Goal: Task Accomplishment & Management: Manage account settings

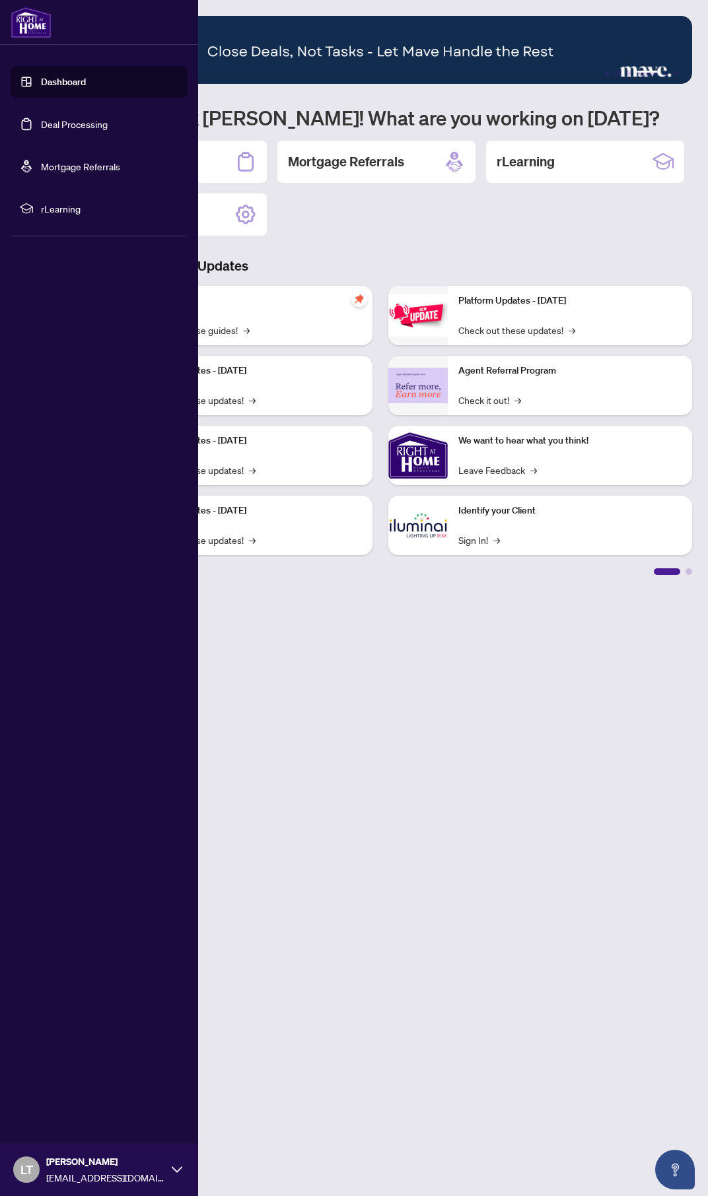
click at [58, 124] on link "Deal Processing" at bounding box center [74, 124] width 67 height 12
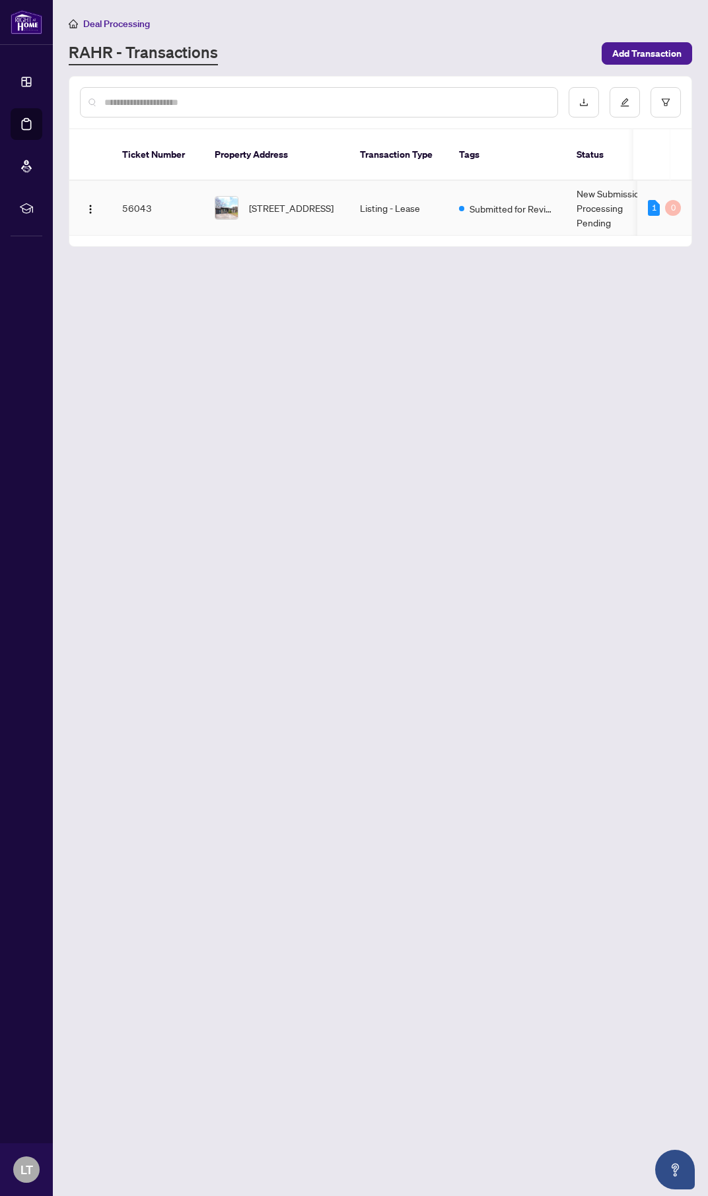
click at [609, 190] on td "New Submission - Processing Pending" at bounding box center [615, 208] width 99 height 55
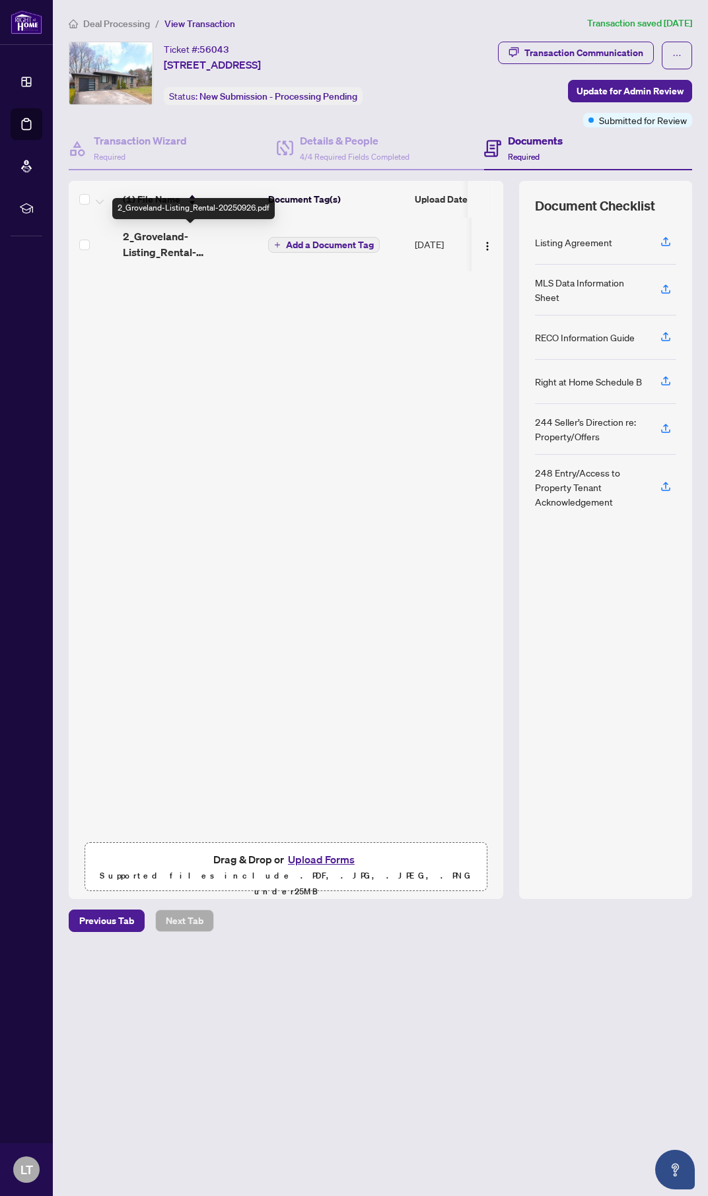
click at [177, 241] on span "2_Groveland-Listing_Rental-20250926.pdf" at bounding box center [190, 244] width 135 height 32
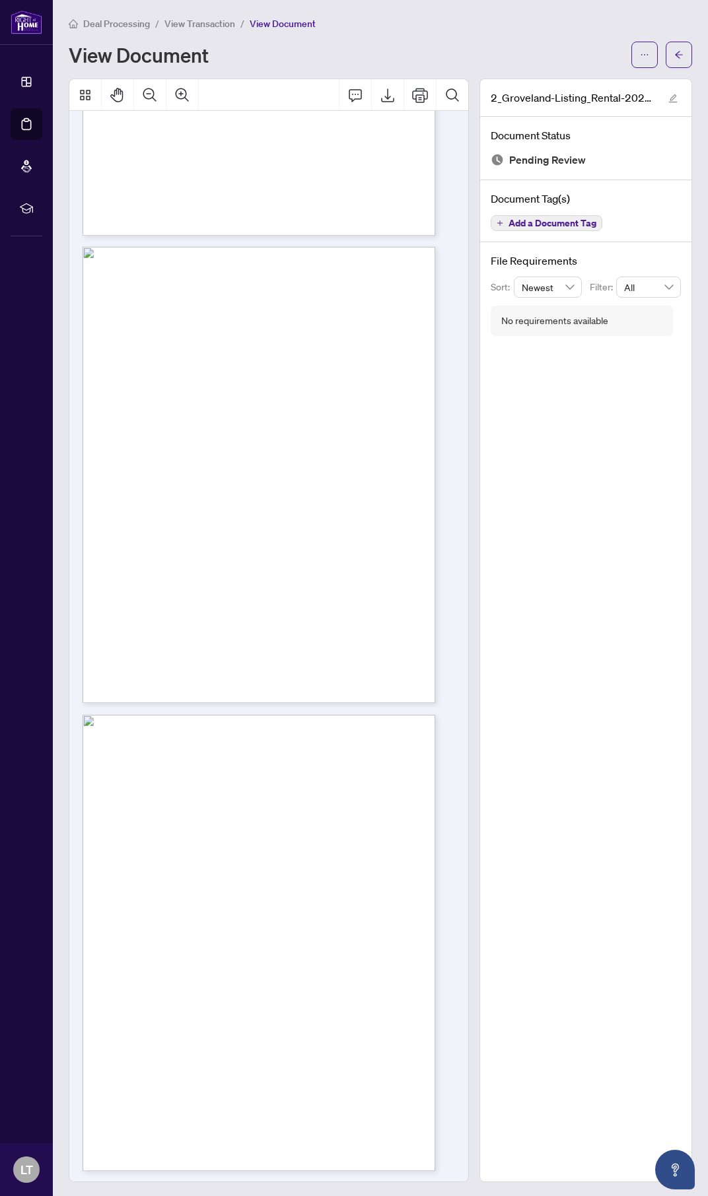
scroll to position [15784, 0]
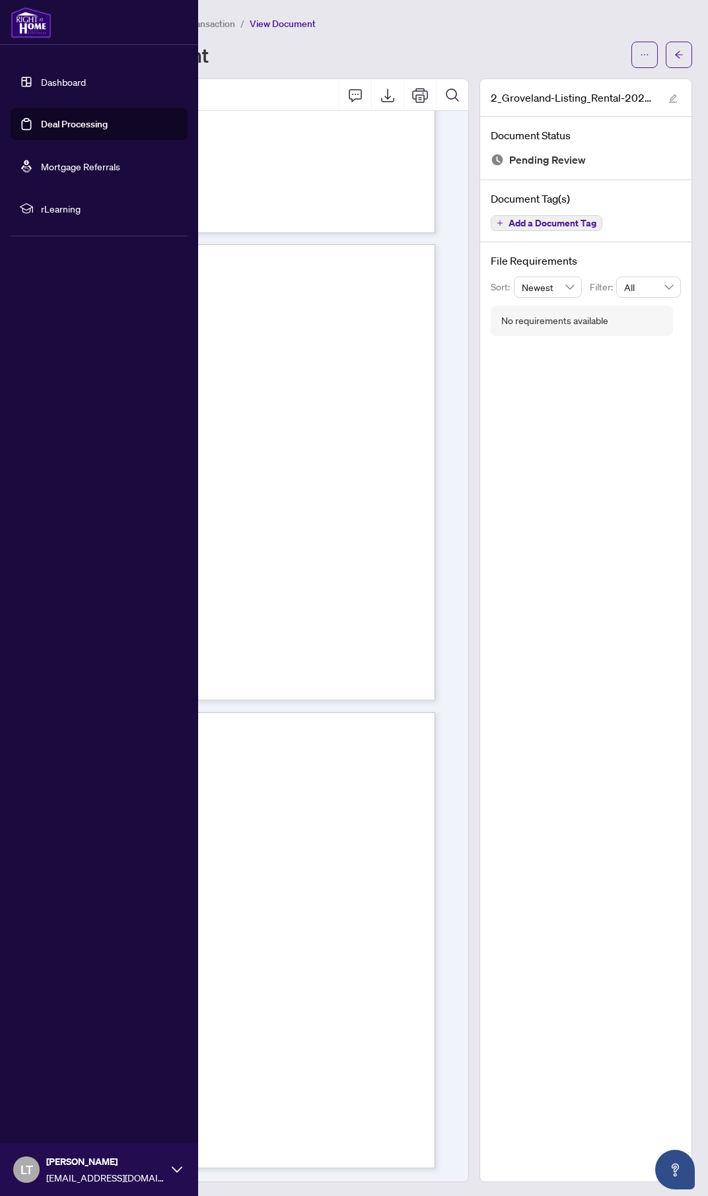
click at [48, 127] on link "Deal Processing" at bounding box center [74, 124] width 67 height 12
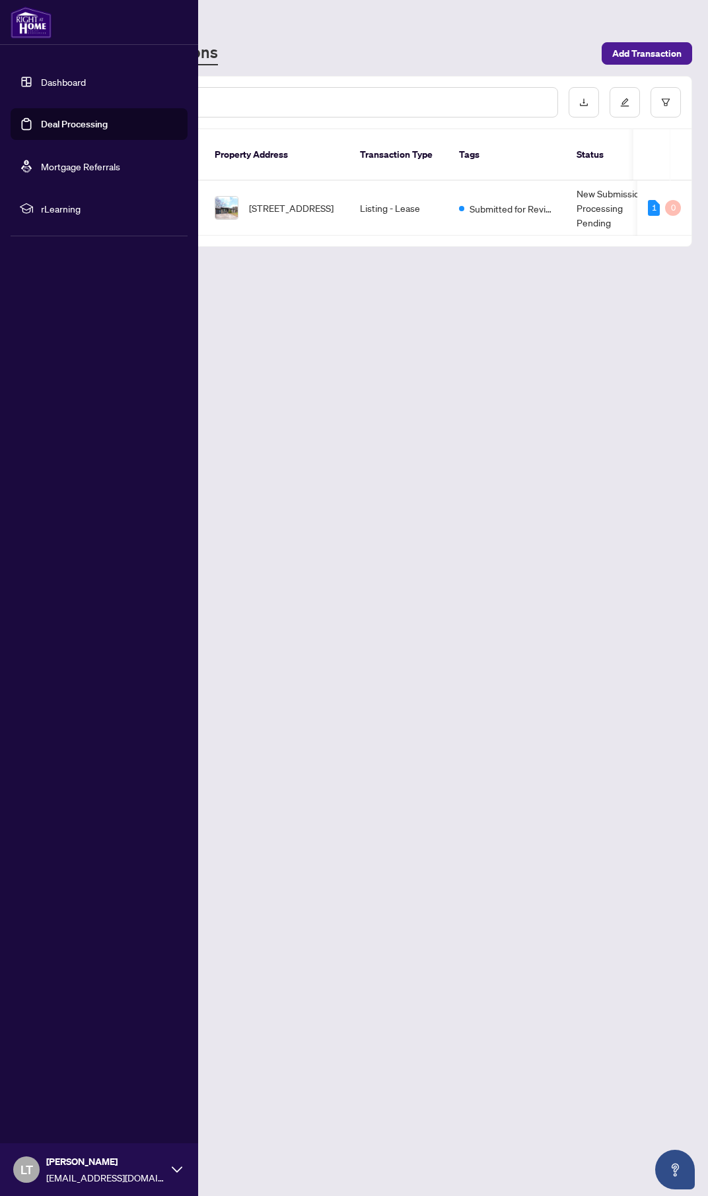
click at [46, 121] on link "Deal Processing" at bounding box center [74, 124] width 67 height 12
click at [54, 83] on link "Dashboard" at bounding box center [63, 82] width 45 height 12
